Goal: Information Seeking & Learning: Learn about a topic

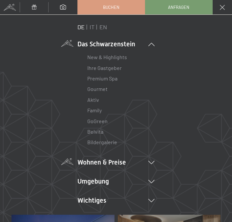
click at [149, 164] on icon at bounding box center [151, 162] width 6 height 3
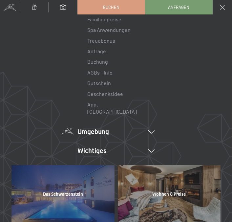
click at [142, 127] on li "Umgebung Das Ahrntal Ski & Winter Skifahren Skischule Wandern & Sommer Wandern …" at bounding box center [115, 131] width 77 height 9
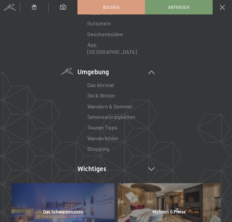
scroll to position [249, 0]
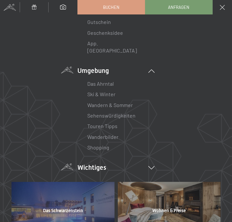
click at [148, 163] on li "Wichtiges Lage & Anreise Online bezahlen Webcam & Wetter Downloads" at bounding box center [115, 167] width 77 height 9
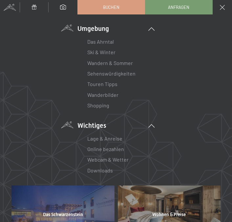
scroll to position [293, 0]
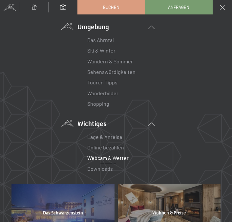
click at [126, 155] on link "Webcam & Wetter" at bounding box center [107, 158] width 41 height 6
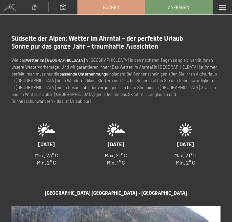
click at [224, 11] on div "Menü" at bounding box center [222, 7] width 19 height 14
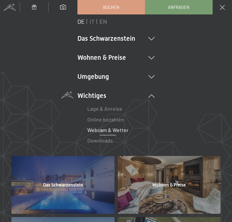
scroll to position [6, 0]
click at [153, 77] on icon at bounding box center [151, 76] width 6 height 3
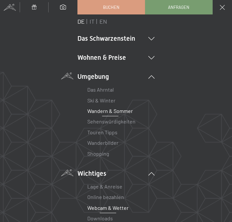
click at [124, 113] on link "Wandern & Sommer" at bounding box center [110, 111] width 46 height 6
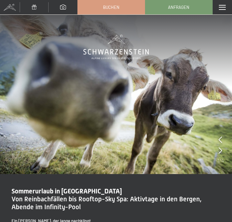
click at [217, 9] on div "Menü" at bounding box center [222, 7] width 19 height 14
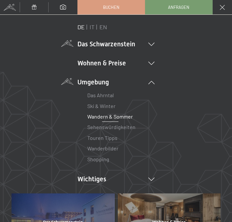
click at [150, 44] on icon at bounding box center [151, 44] width 6 height 3
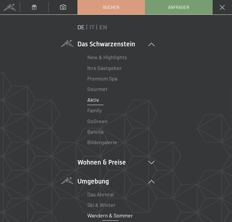
click at [98, 99] on link "Aktiv" at bounding box center [93, 100] width 12 height 6
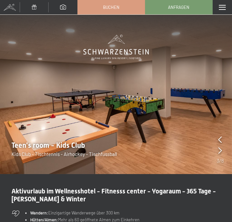
click at [219, 143] on div at bounding box center [221, 139] width 4 height 9
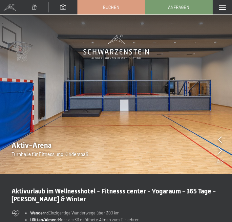
click at [223, 154] on div at bounding box center [220, 146] width 7 height 22
click at [221, 143] on div at bounding box center [221, 139] width 4 height 9
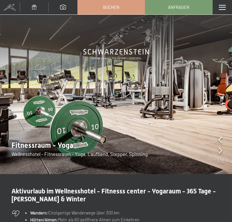
click at [222, 137] on icon at bounding box center [221, 139] width 4 height 7
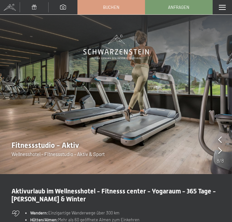
click at [220, 138] on icon at bounding box center [221, 139] width 4 height 7
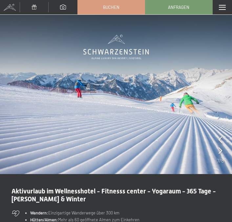
click at [219, 138] on icon at bounding box center [221, 139] width 4 height 7
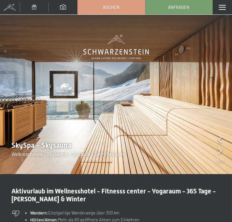
click at [219, 138] on icon at bounding box center [221, 139] width 4 height 7
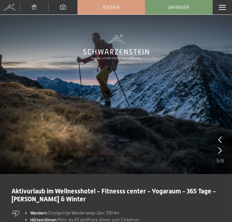
click at [219, 139] on icon at bounding box center [221, 139] width 4 height 7
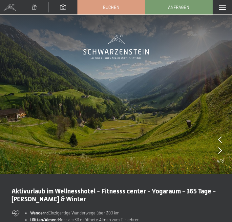
click at [219, 139] on icon at bounding box center [221, 139] width 4 height 7
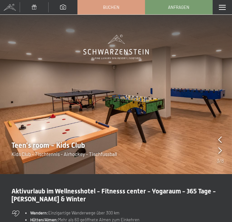
click at [219, 11] on div "Menü" at bounding box center [222, 7] width 19 height 14
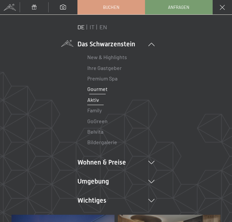
click at [106, 89] on link "Gourmet" at bounding box center [97, 89] width 20 height 6
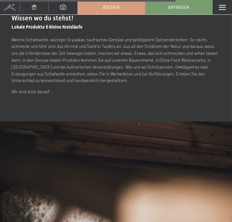
scroll to position [2336, 0]
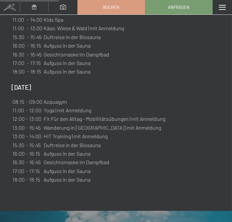
scroll to position [745, 0]
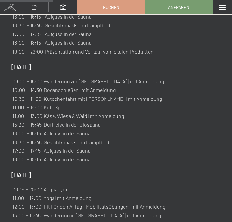
click at [109, 77] on td "Wanderung zur [GEOGRAPHIC_DATA] | mit Anmeldung" at bounding box center [103, 81] width 121 height 8
click at [131, 77] on td "Wanderung zur [GEOGRAPHIC_DATA] | mit Anmeldung" at bounding box center [103, 81] width 121 height 8
click at [138, 77] on td "Wanderung zur [GEOGRAPHIC_DATA] | mit Anmeldung" at bounding box center [103, 81] width 121 height 8
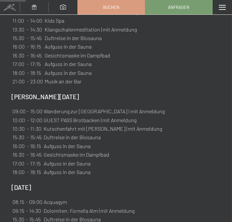
scroll to position [384, 0]
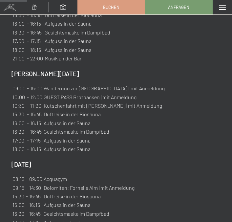
click at [142, 84] on td "Wanderung zur [GEOGRAPHIC_DATA] I mit Anmeldung" at bounding box center [104, 88] width 122 height 8
click at [122, 84] on td "Wanderung zur [GEOGRAPHIC_DATA] I mit Anmeldung" at bounding box center [104, 88] width 122 height 8
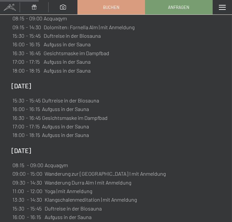
scroll to position [644, 0]
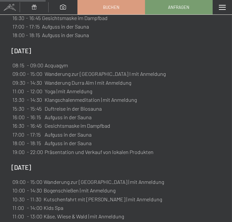
click at [89, 79] on table "08:15 - 09:00 Acquagym 09:00 - 15:00 Wanderung zur [GEOGRAPHIC_DATA] I mit Anme…" at bounding box center [88, 109] width 155 height 96
click at [93, 79] on td "Wanderung Durra Alm I mit Anmeldung" at bounding box center [105, 83] width 122 height 8
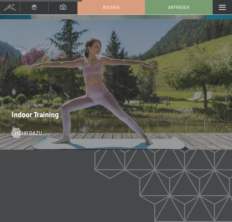
scroll to position [0, 0]
